Goal: Navigation & Orientation: Find specific page/section

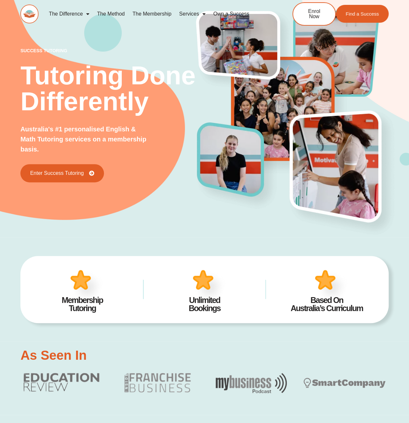
click at [111, 14] on link "The Method" at bounding box center [110, 13] width 35 height 15
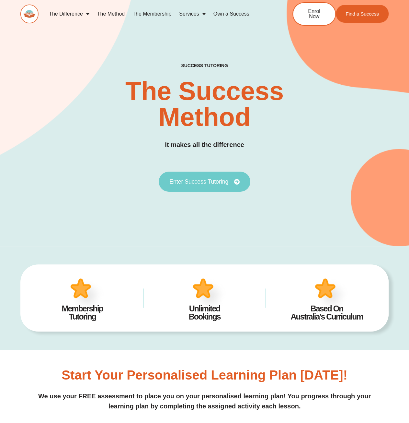
click at [194, 182] on span "Enter Success Tutoring" at bounding box center [198, 182] width 59 height 6
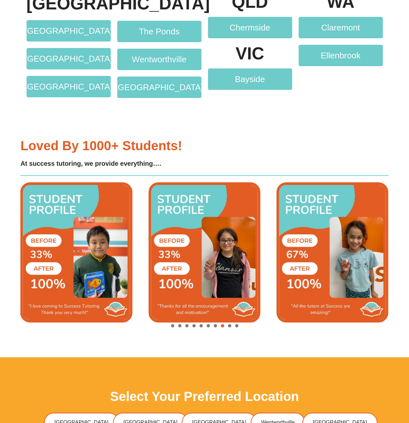
scroll to position [1264, 0]
